Goal: Task Accomplishment & Management: Use online tool/utility

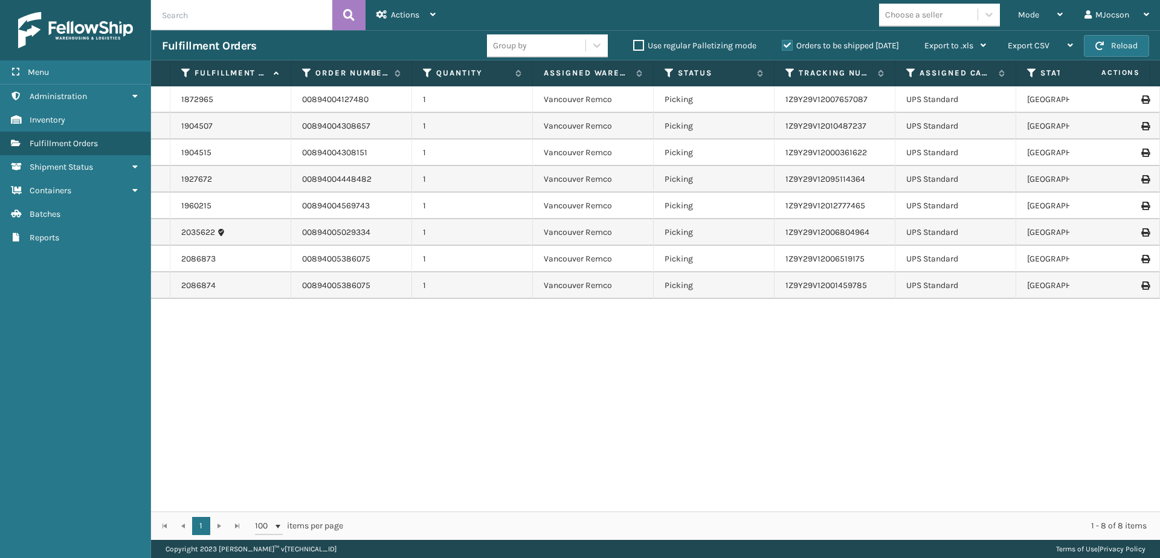
click at [57, 212] on span "Batches" at bounding box center [45, 214] width 31 height 10
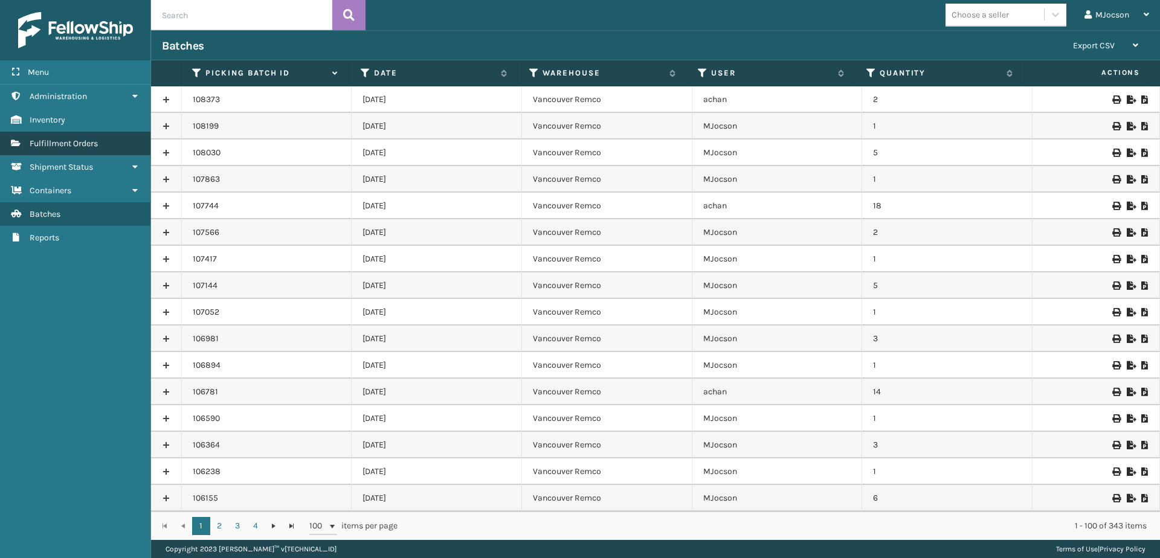
click at [44, 145] on span "Fulfillment Orders" at bounding box center [64, 143] width 68 height 10
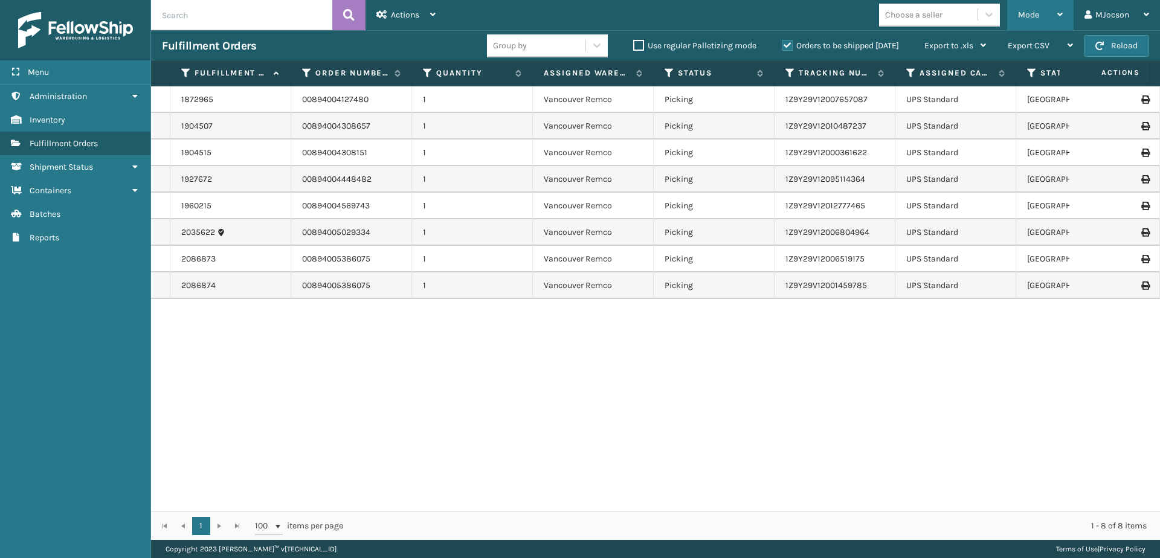
click at [1029, 19] on span "Mode" at bounding box center [1028, 15] width 21 height 10
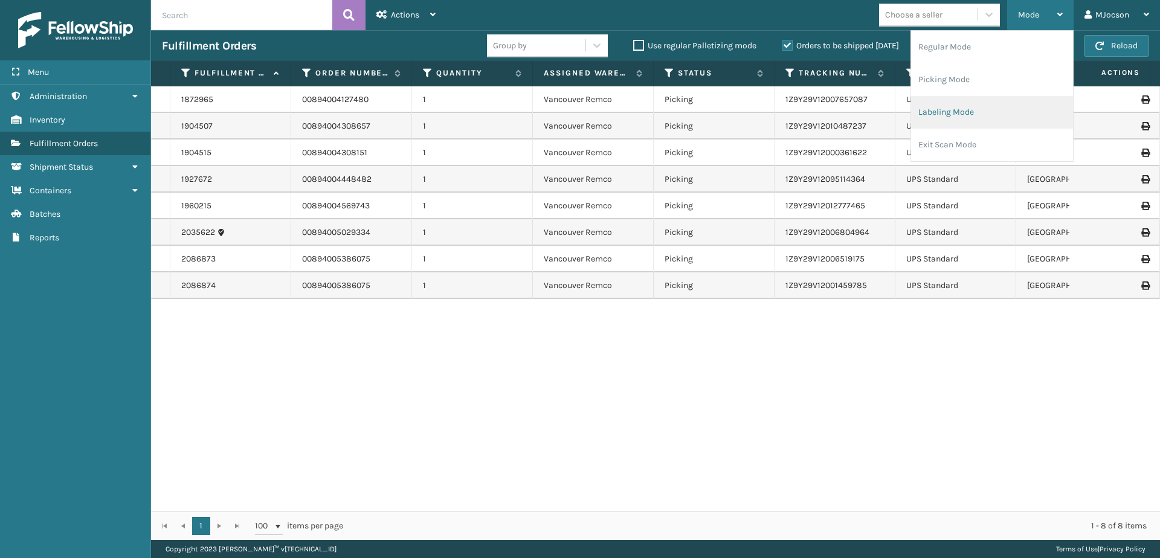
click at [935, 105] on li "Labeling Mode" at bounding box center [992, 112] width 162 height 33
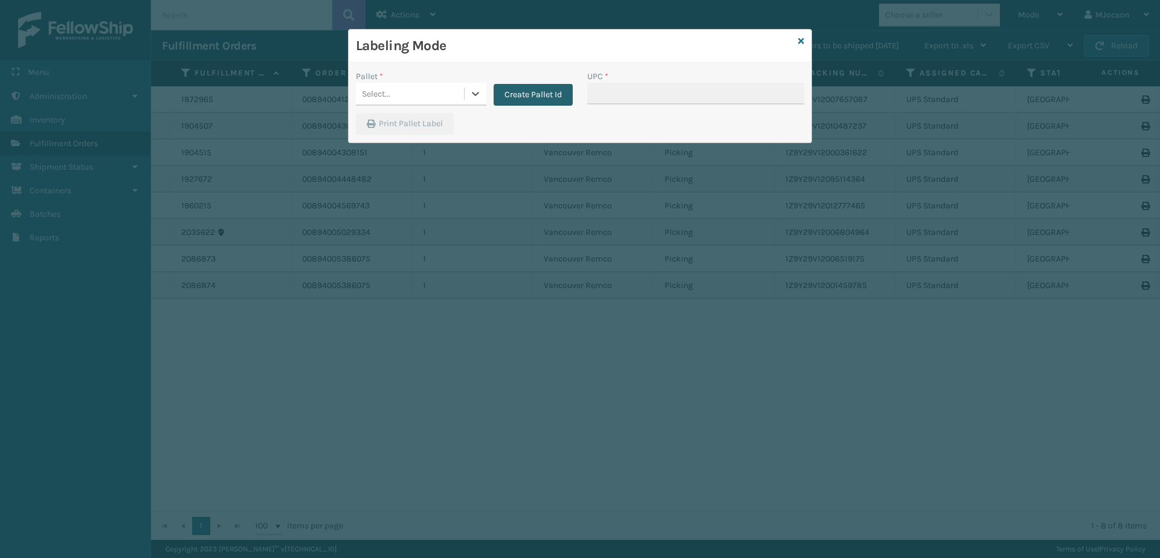
click at [512, 92] on button "Create Pallet Id" at bounding box center [533, 95] width 79 height 22
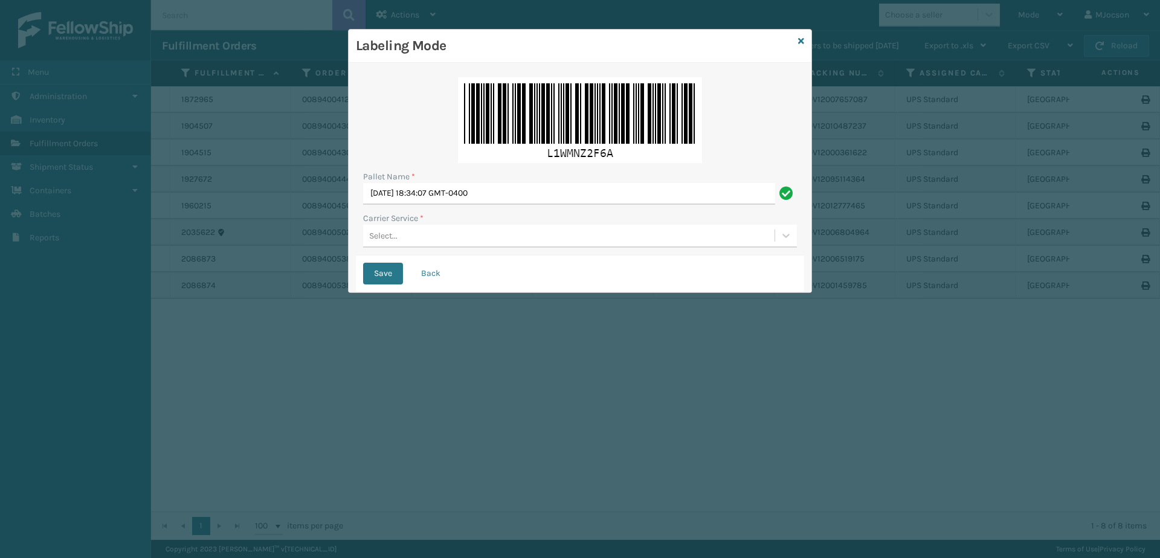
click at [378, 236] on div "Select..." at bounding box center [383, 236] width 28 height 13
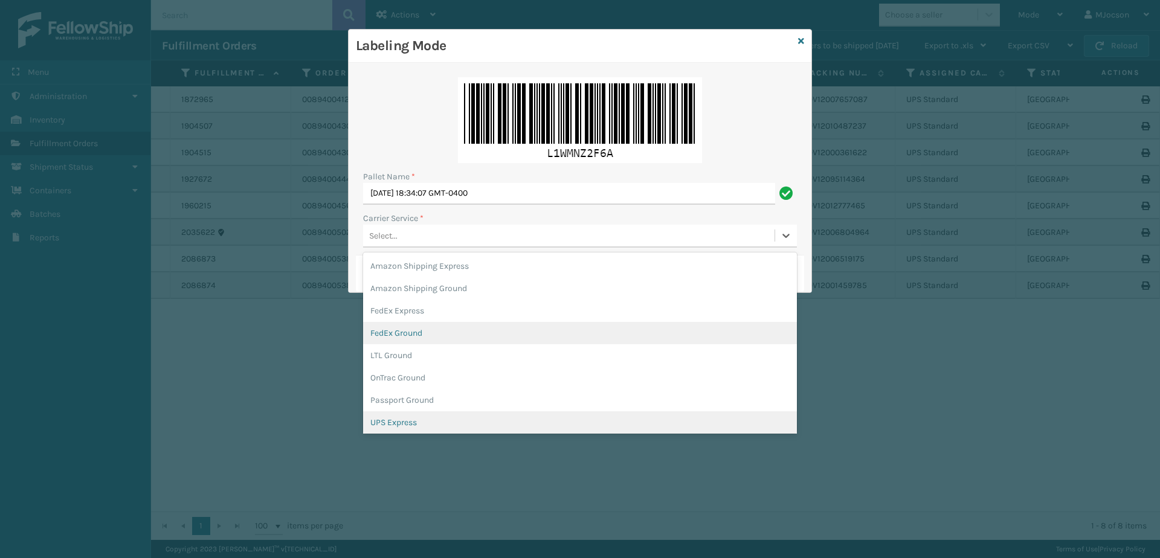
scroll to position [69, 0]
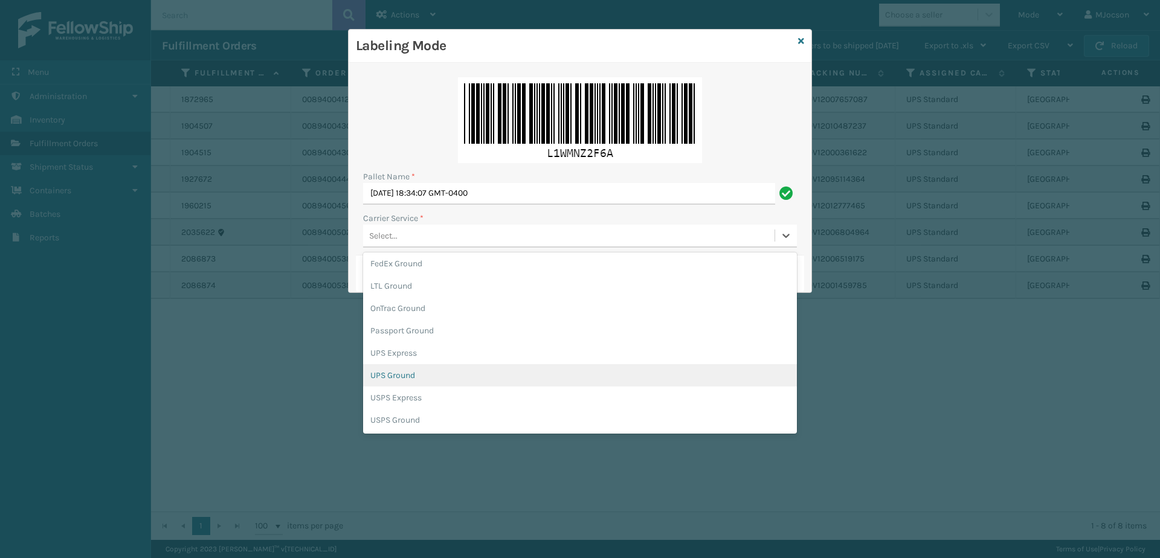
click at [394, 379] on div "UPS Ground" at bounding box center [580, 375] width 434 height 22
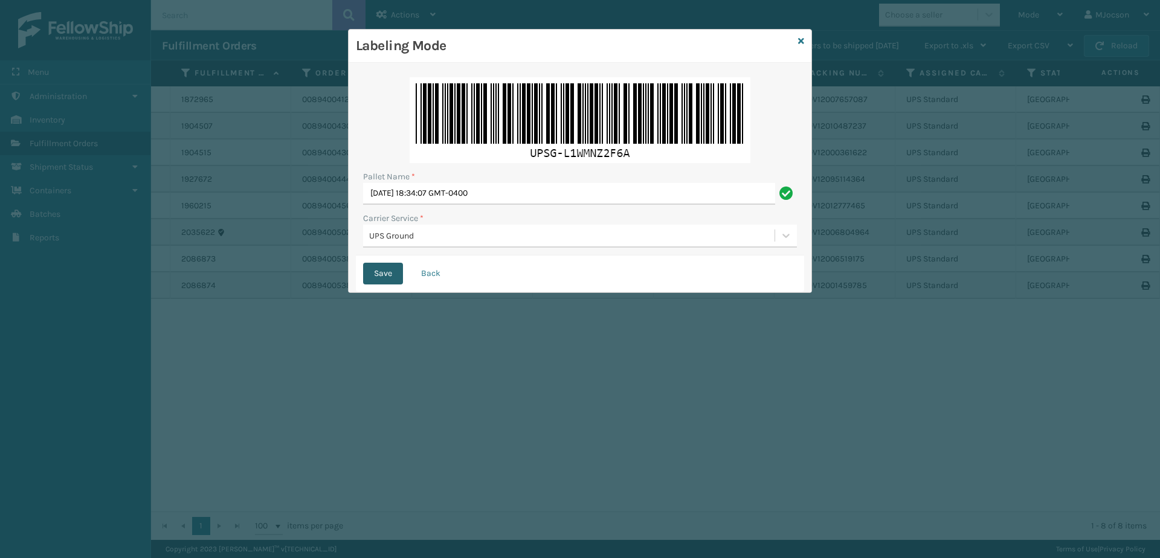
click at [375, 271] on button "Save" at bounding box center [383, 274] width 40 height 22
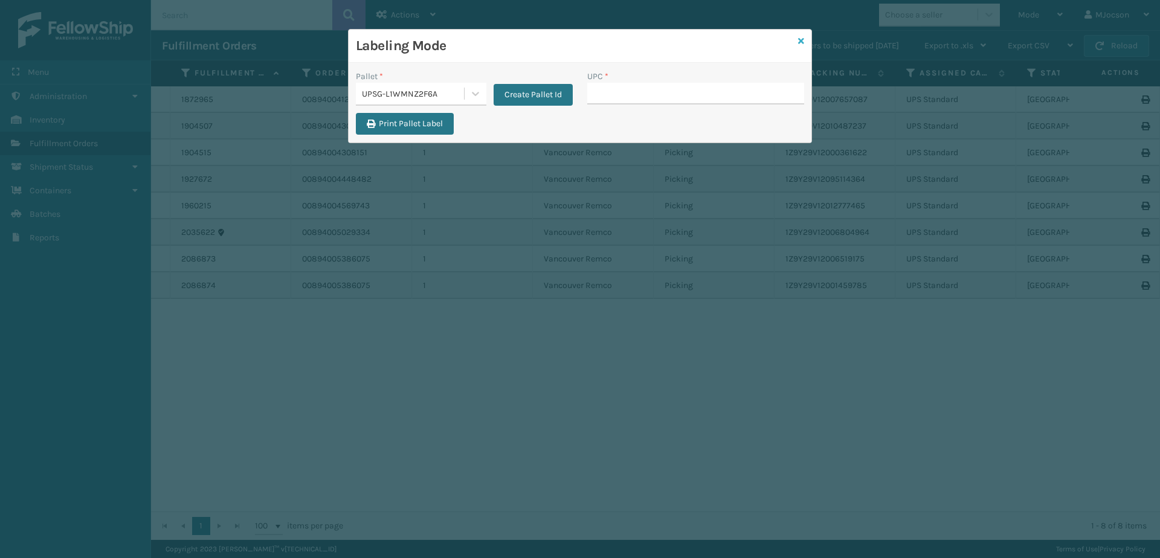
click at [799, 43] on icon at bounding box center [801, 41] width 6 height 8
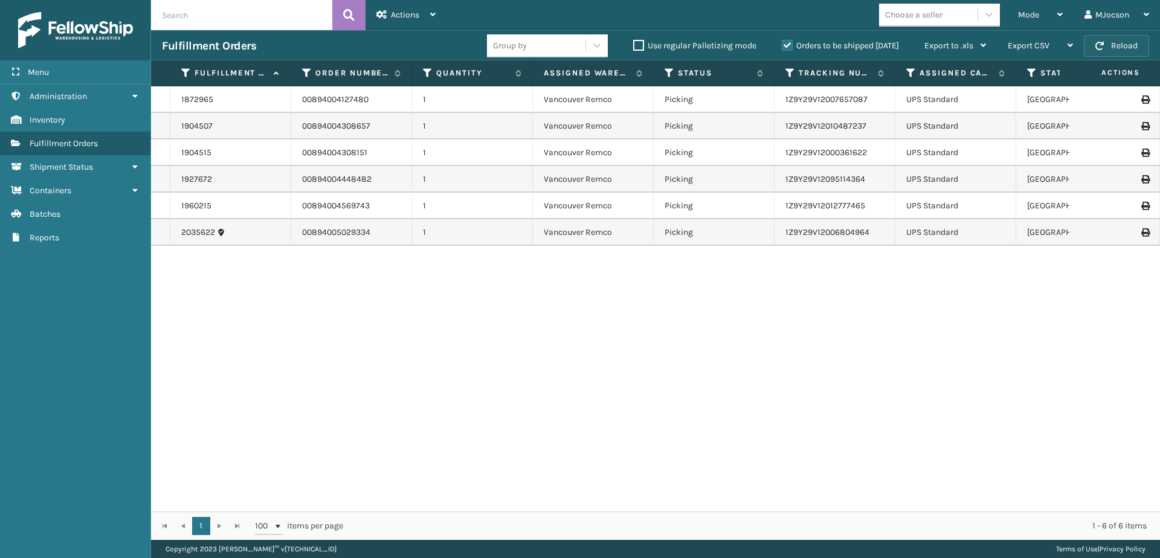
click at [1125, 45] on button "Reload" at bounding box center [1116, 46] width 65 height 22
click at [1042, 14] on div "Mode" at bounding box center [1040, 15] width 45 height 30
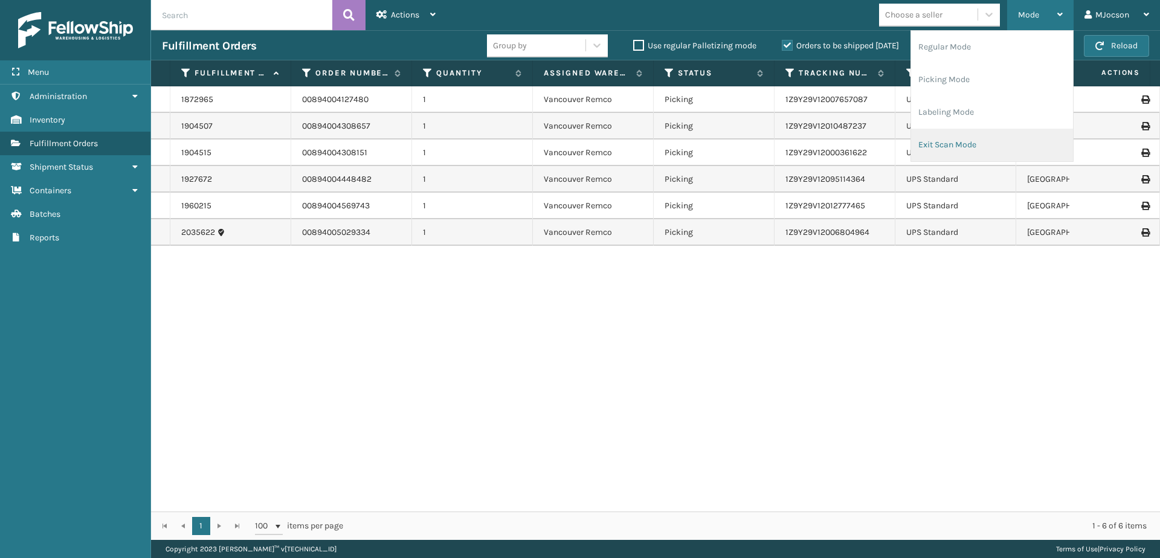
click at [985, 147] on li "Exit Scan Mode" at bounding box center [992, 145] width 162 height 33
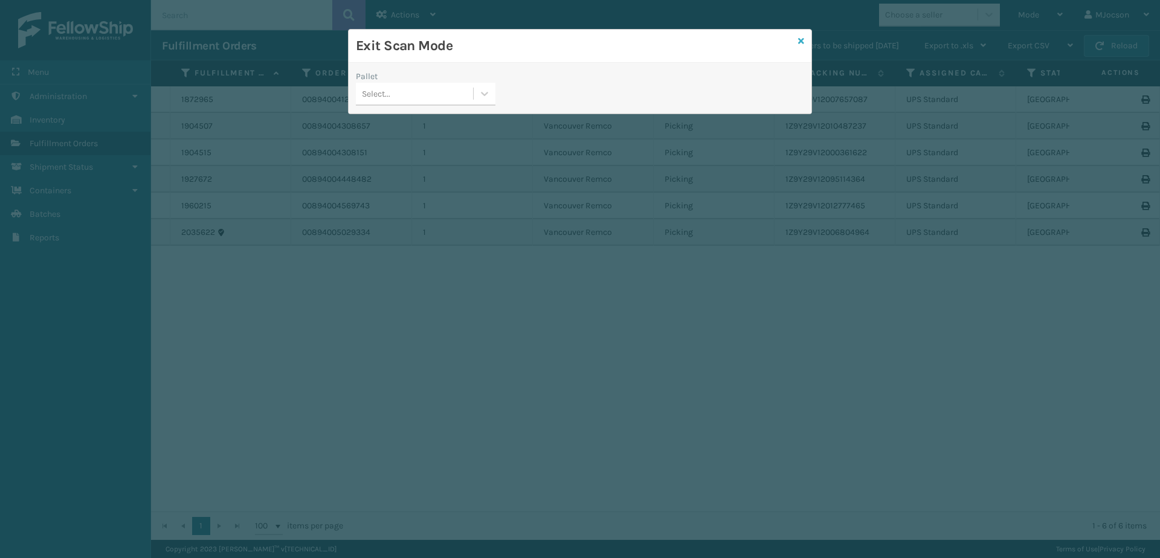
click at [800, 45] on icon at bounding box center [801, 41] width 6 height 8
